Goal: Transaction & Acquisition: Purchase product/service

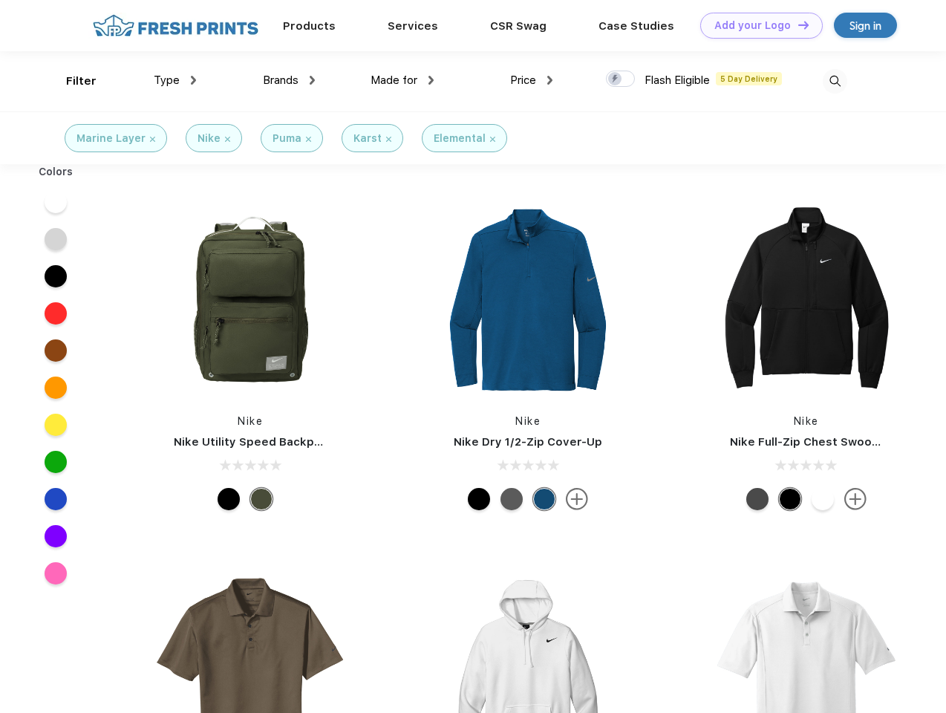
click at [756, 25] on link "Add your Logo Design Tool" at bounding box center [762, 26] width 123 height 26
click at [0, 0] on div "Design Tool" at bounding box center [0, 0] width 0 height 0
click at [797, 25] on link "Add your Logo Design Tool" at bounding box center [762, 26] width 123 height 26
click at [71, 81] on div "Filter" at bounding box center [81, 81] width 30 height 17
click at [175, 80] on span "Type" at bounding box center [167, 80] width 26 height 13
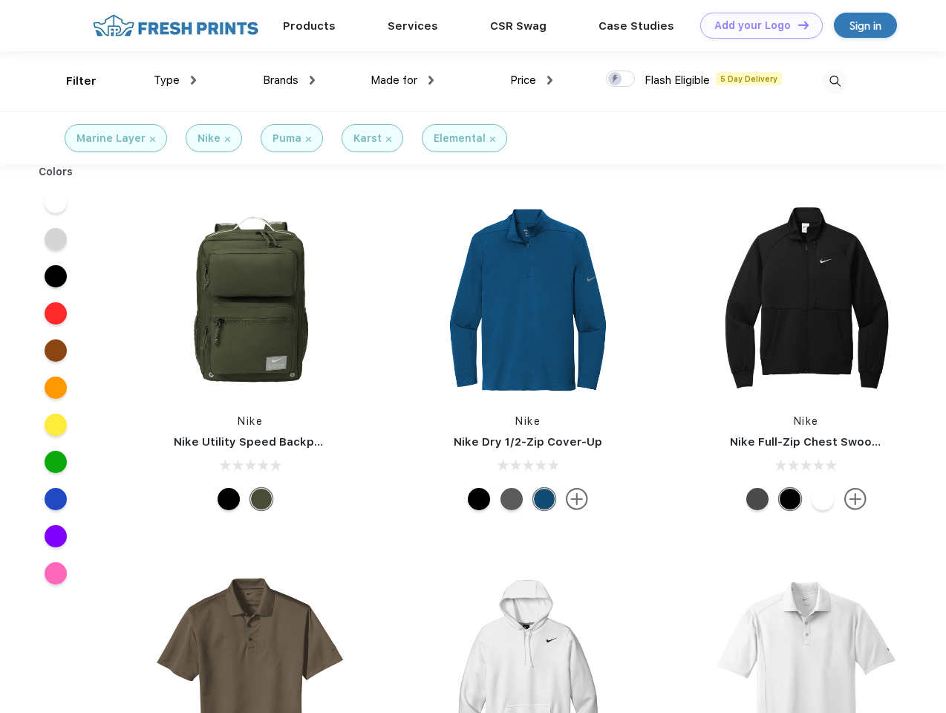
click at [289, 80] on span "Brands" at bounding box center [281, 80] width 36 height 13
click at [403, 80] on span "Made for" at bounding box center [394, 80] width 47 height 13
click at [532, 80] on span "Price" at bounding box center [523, 80] width 26 height 13
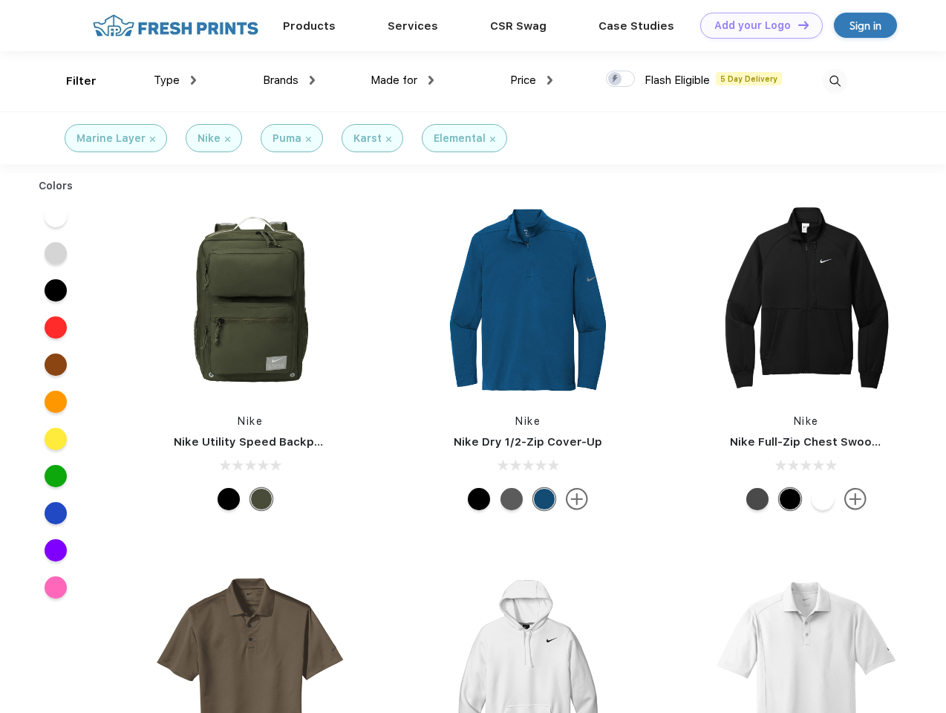
click at [621, 79] on div at bounding box center [620, 79] width 29 height 16
click at [616, 79] on input "checkbox" at bounding box center [611, 75] width 10 height 10
click at [835, 81] on img at bounding box center [835, 81] width 25 height 25
